Goal: Task Accomplishment & Management: Manage account settings

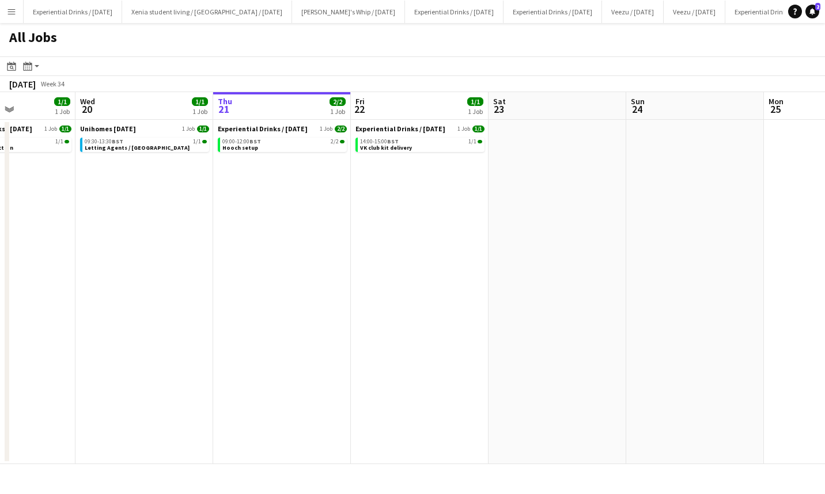
scroll to position [0, 238]
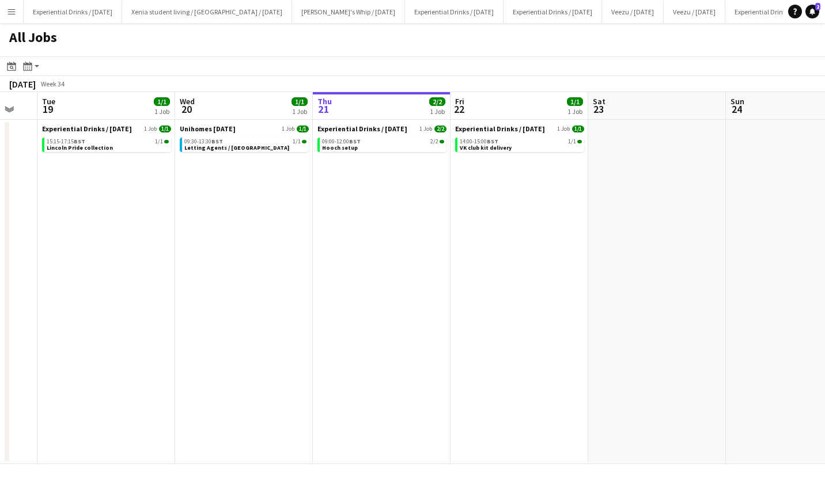
click at [10, 12] on app-icon "Menu" at bounding box center [11, 11] width 9 height 9
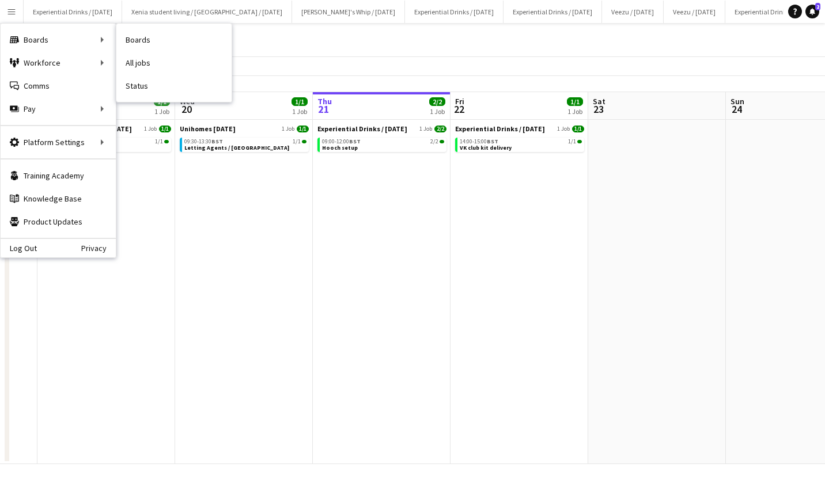
click at [139, 61] on link "All jobs" at bounding box center [173, 62] width 115 height 23
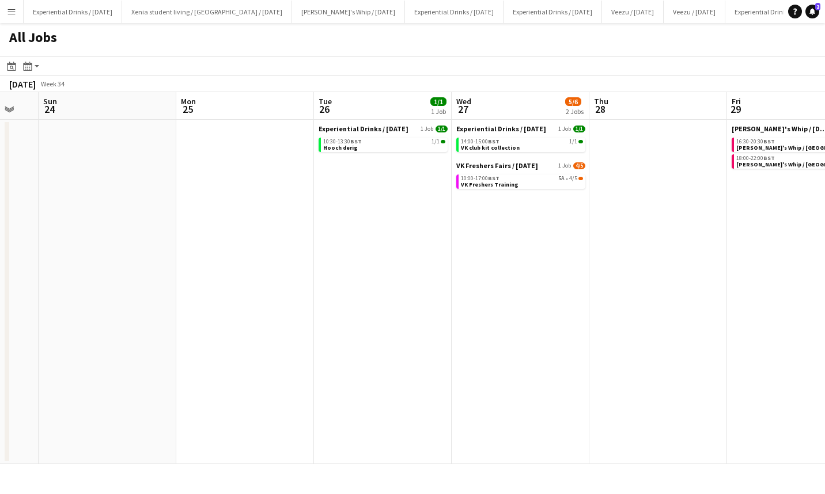
scroll to position [0, 375]
click at [485, 176] on span "10:00-17:00 BST" at bounding box center [479, 179] width 39 height 6
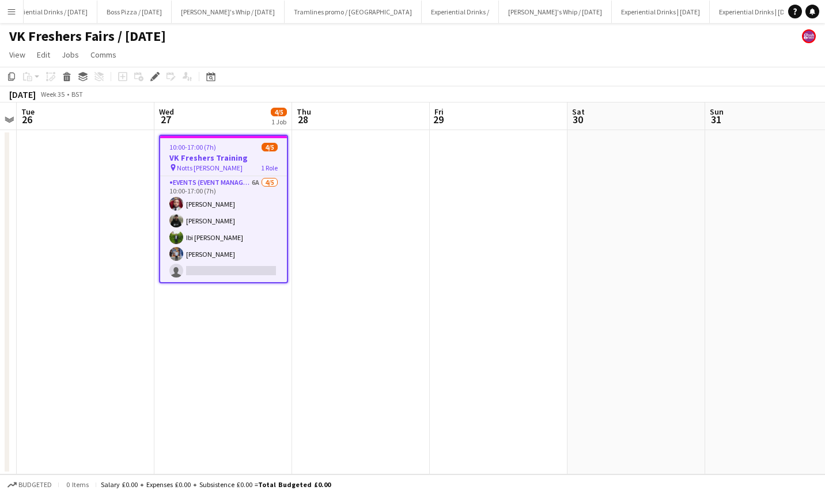
scroll to position [0, 770]
click at [215, 262] on app-card-role "Events (Event Manager) 6A [DATE] 10:00-17:00 (7h) [PERSON_NAME] [PERSON_NAME] I…" at bounding box center [223, 229] width 127 height 106
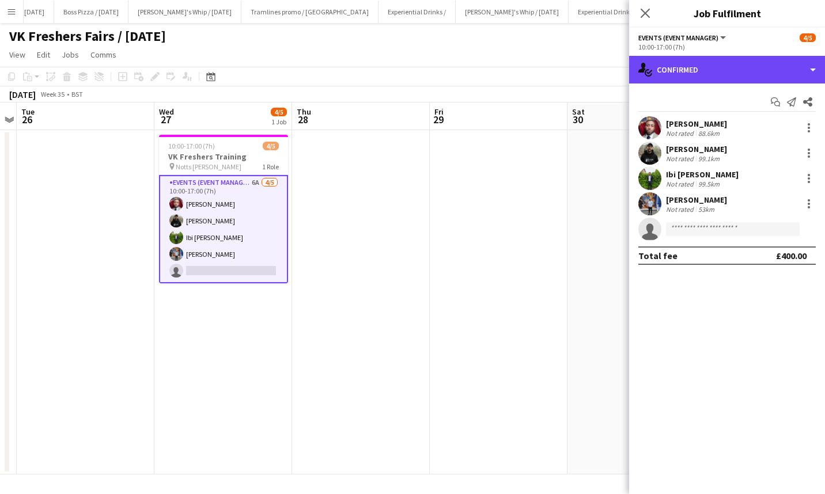
click at [708, 66] on div "single-neutral-actions-check-2 Confirmed" at bounding box center [727, 70] width 196 height 28
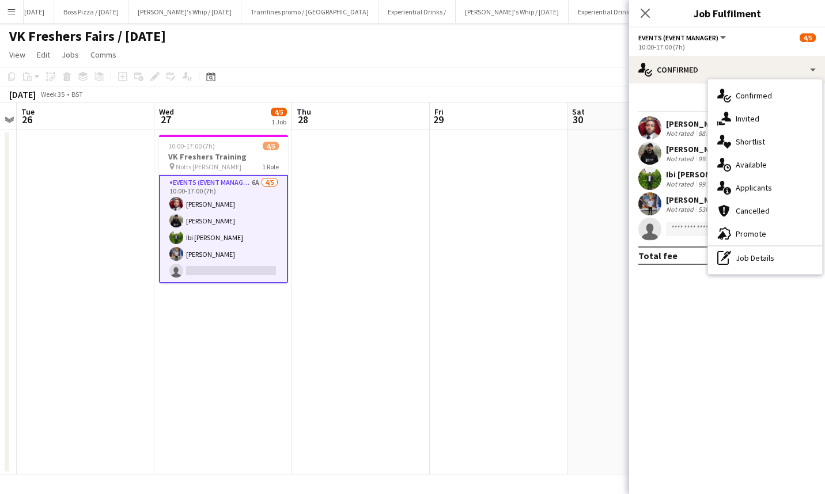
click at [765, 187] on div "single-neutral-actions-information Applicants" at bounding box center [765, 187] width 114 height 23
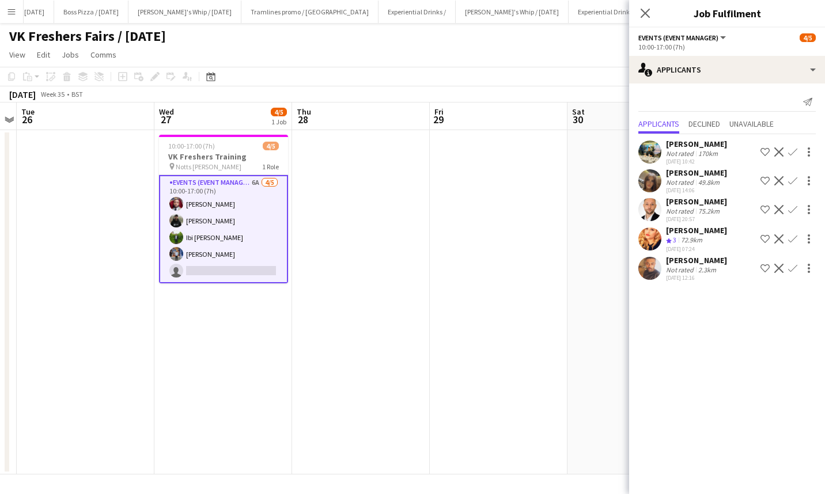
click at [686, 257] on div "[PERSON_NAME]" at bounding box center [696, 260] width 61 height 10
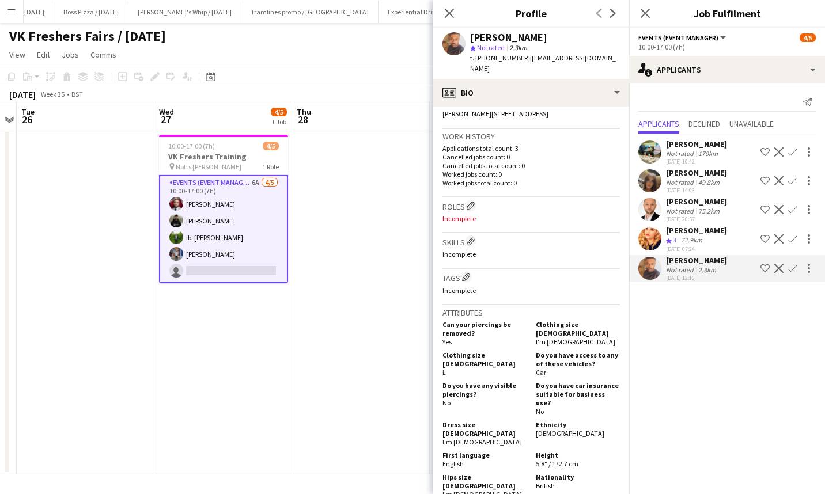
scroll to position [0, 0]
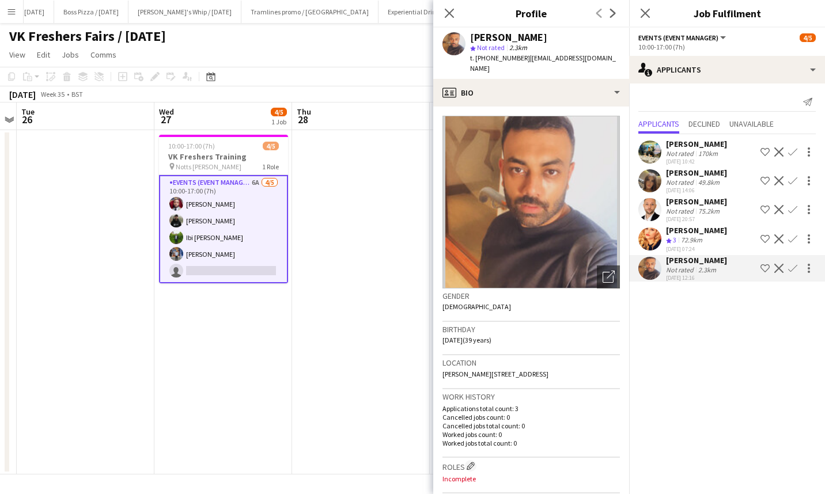
click at [692, 199] on div "Artjom Vlassov" at bounding box center [696, 201] width 61 height 10
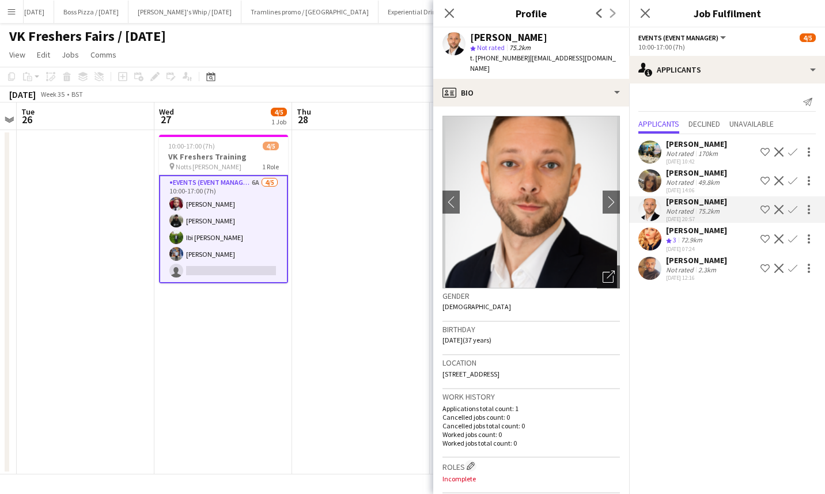
click at [695, 267] on div "Not rated" at bounding box center [681, 270] width 30 height 9
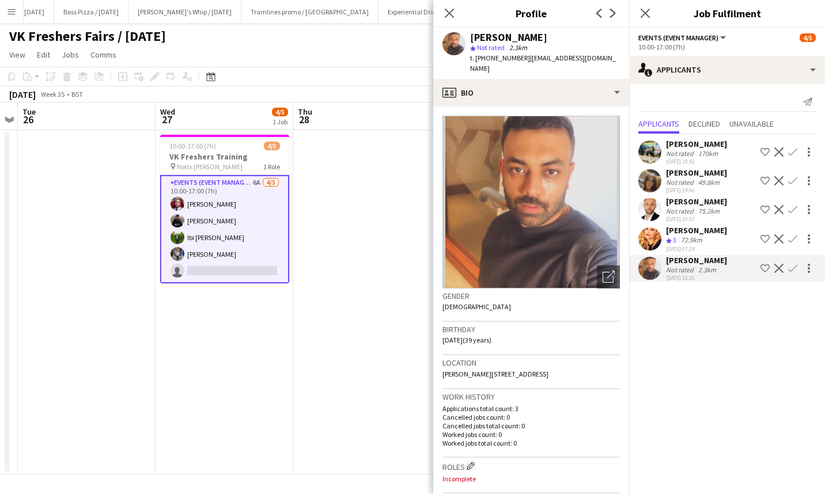
scroll to position [0, 394]
click at [649, 15] on icon "Close pop-in" at bounding box center [645, 13] width 9 height 9
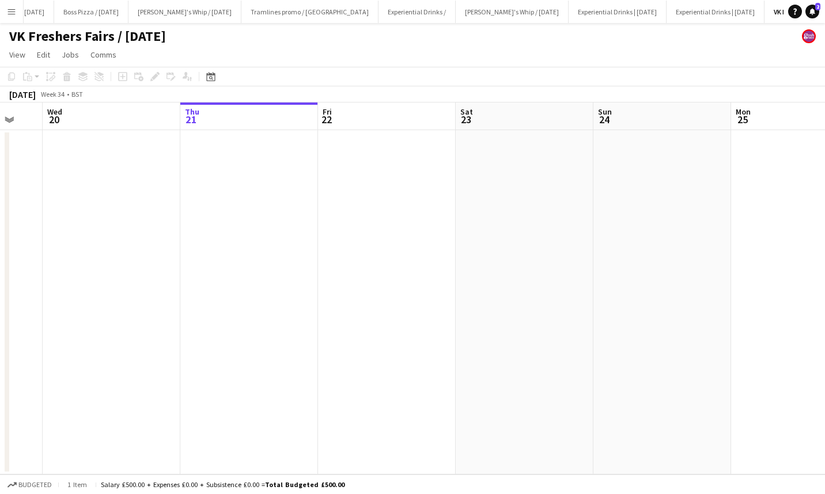
scroll to position [0, 355]
